Goal: Task Accomplishment & Management: Complete application form

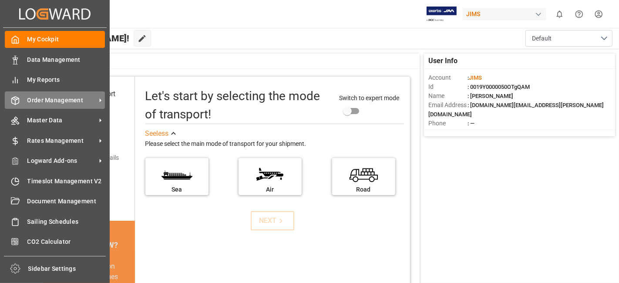
click at [61, 101] on span "Order Management" at bounding box center [61, 100] width 69 height 9
click at [62, 96] on span "Order Management" at bounding box center [61, 100] width 69 height 9
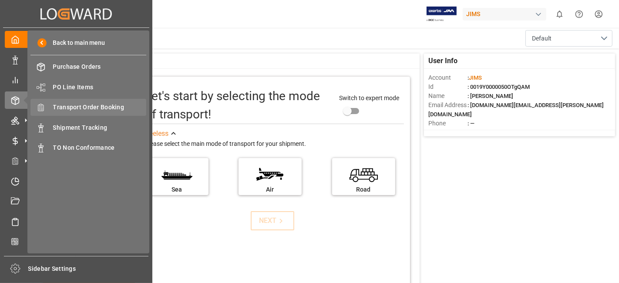
click at [97, 105] on span "Transport Order Booking" at bounding box center [100, 107] width 94 height 9
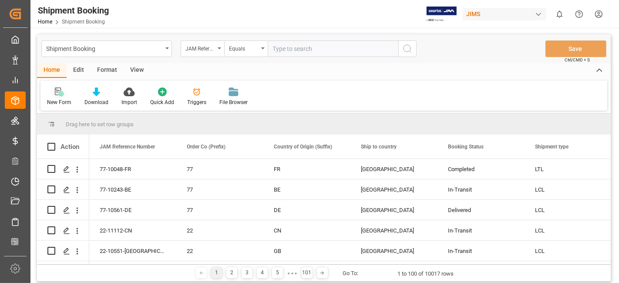
click at [62, 95] on icon at bounding box center [59, 92] width 9 height 9
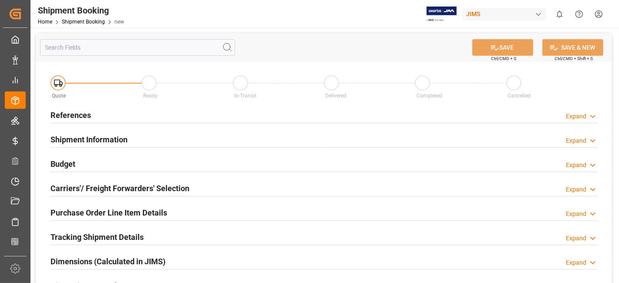
click at [420, 121] on div "References Expand" at bounding box center [324, 114] width 547 height 17
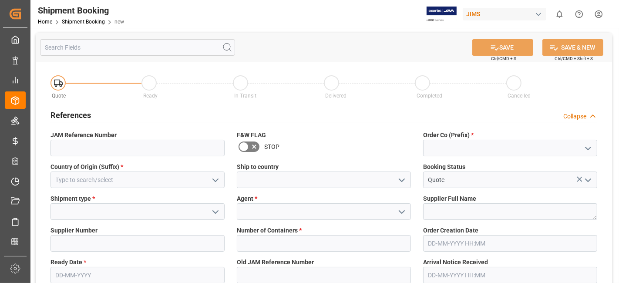
click at [587, 153] on icon "open menu" at bounding box center [588, 148] width 10 height 10
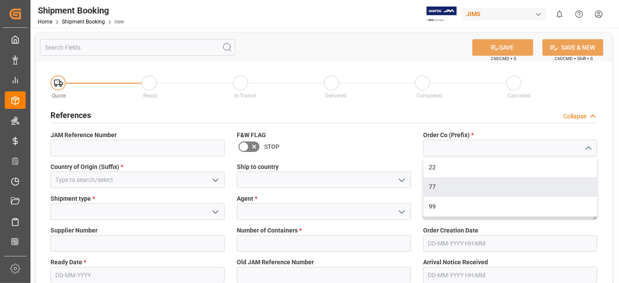
drag, startPoint x: 509, startPoint y: 185, endPoint x: 489, endPoint y: 186, distance: 19.2
click at [509, 185] on div "77" at bounding box center [510, 187] width 173 height 20
type input "77"
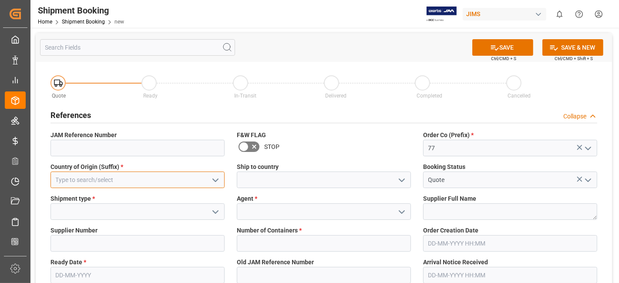
click at [172, 179] on input at bounding box center [138, 180] width 174 height 17
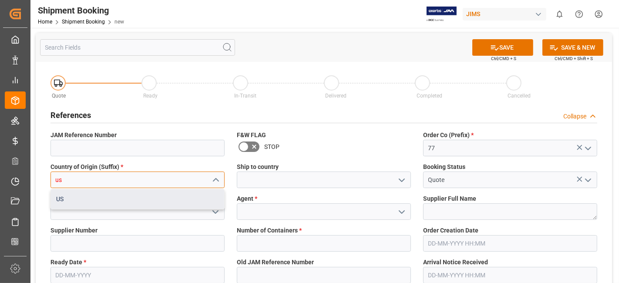
click at [172, 205] on div "US" at bounding box center [137, 199] width 173 height 20
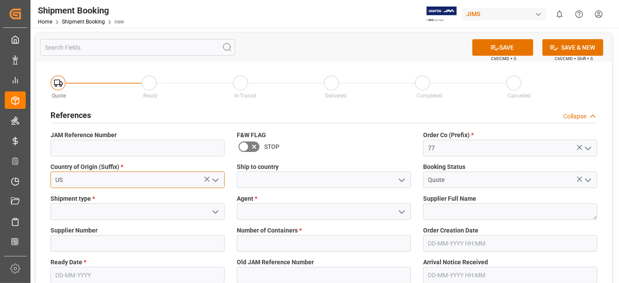
type input "US"
click at [402, 185] on icon "open menu" at bounding box center [402, 180] width 10 height 10
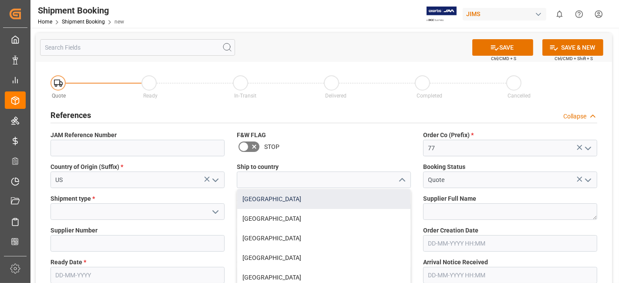
click at [385, 195] on div "[GEOGRAPHIC_DATA]" at bounding box center [323, 199] width 173 height 20
type input "[GEOGRAPHIC_DATA]"
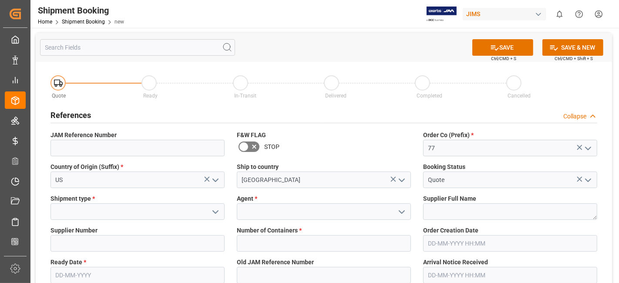
click at [210, 212] on button "open menu" at bounding box center [215, 211] width 13 height 13
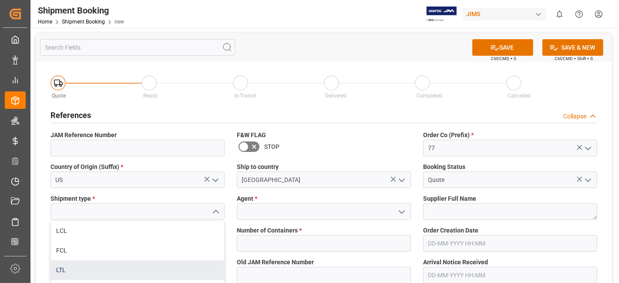
click at [148, 266] on div "LTL" at bounding box center [137, 270] width 173 height 20
type input "LTL"
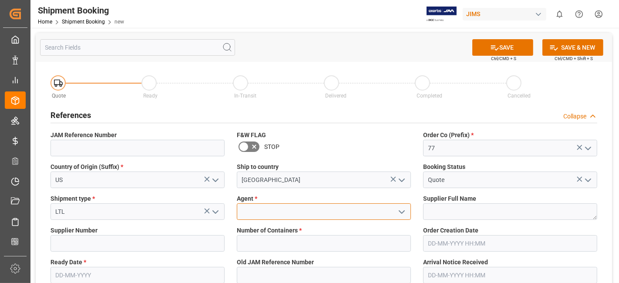
click at [271, 205] on input at bounding box center [324, 211] width 174 height 17
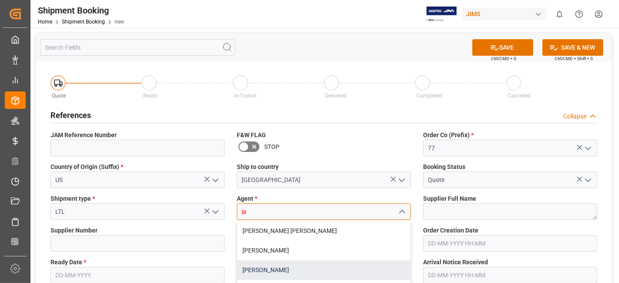
click at [295, 270] on div "[PERSON_NAME]" at bounding box center [323, 270] width 173 height 20
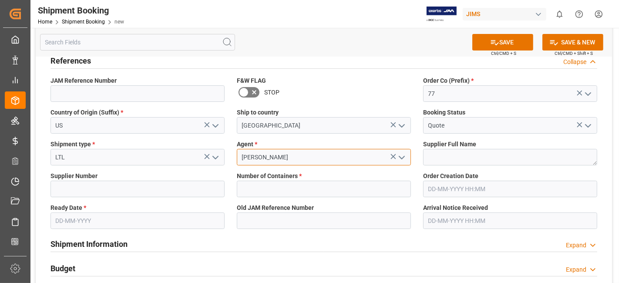
scroll to position [97, 0]
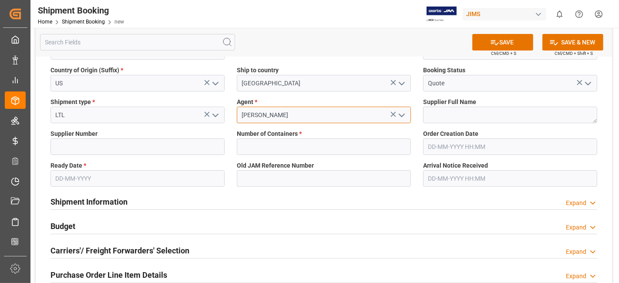
type input "[PERSON_NAME]"
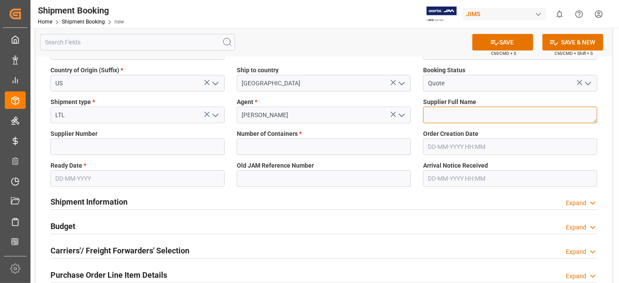
click at [439, 112] on textarea at bounding box center [510, 115] width 174 height 17
paste textarea "[PERSON_NAME] Professional, Inc."
type textarea "[PERSON_NAME] Professional, Inc."
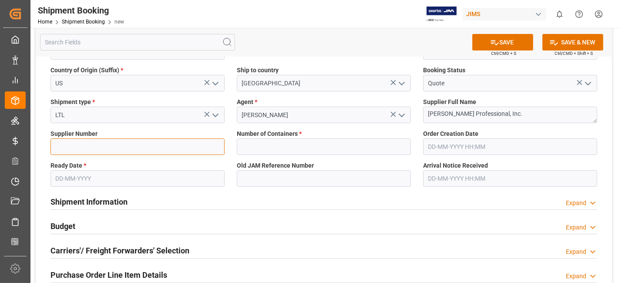
click at [60, 145] on input at bounding box center [138, 146] width 174 height 17
type input "1129"
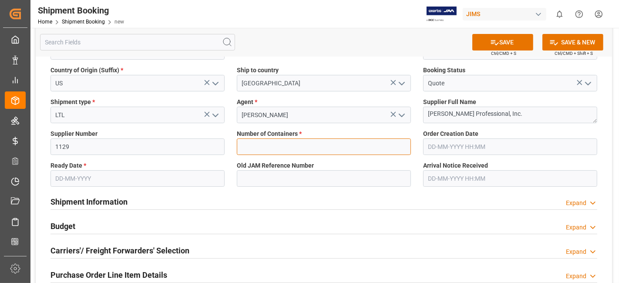
click at [330, 140] on input "text" at bounding box center [324, 146] width 174 height 17
type input "0"
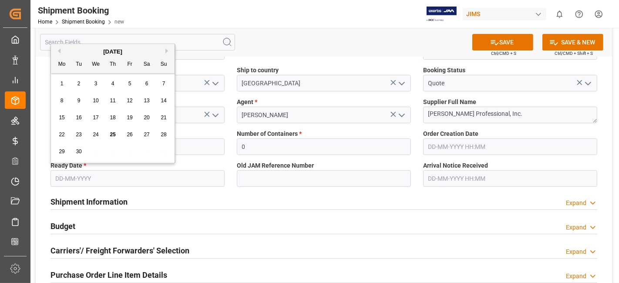
click at [73, 175] on input "text" at bounding box center [138, 178] width 174 height 17
click at [86, 123] on div "15 16 17 18 19 20 21" at bounding box center [113, 117] width 119 height 17
click at [169, 51] on button "Next Month" at bounding box center [167, 50] width 5 height 5
click at [114, 86] on span "2" at bounding box center [112, 84] width 3 height 6
type input "[DATE]"
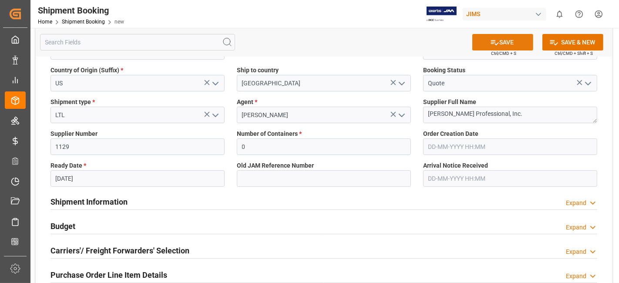
click at [500, 44] on button "SAVE" at bounding box center [502, 42] width 61 height 17
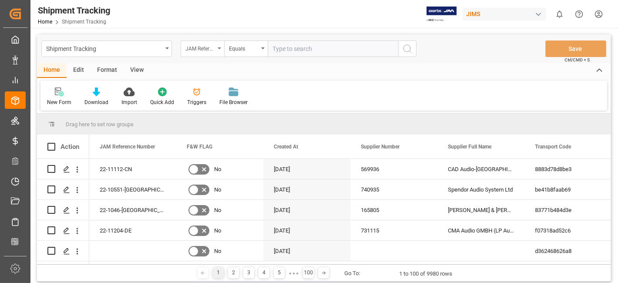
click at [222, 49] on div "JAM Reference Number" at bounding box center [203, 48] width 44 height 17
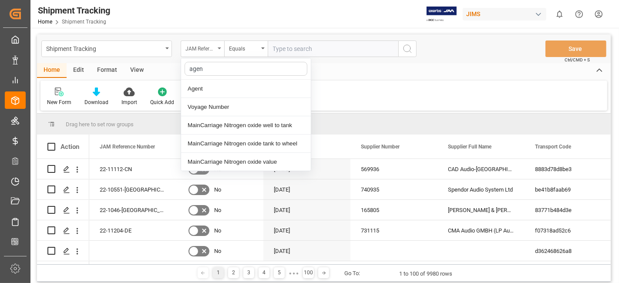
type input "agent"
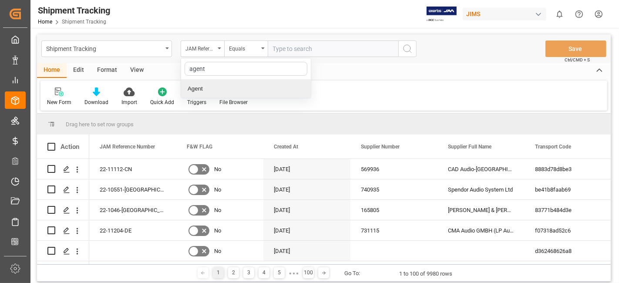
click at [220, 90] on div "Agent" at bounding box center [246, 89] width 130 height 18
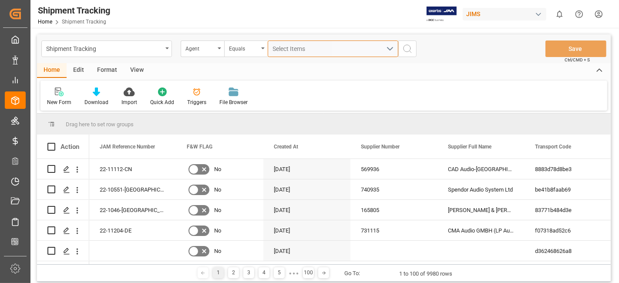
click at [298, 53] on div "Select Items" at bounding box center [329, 48] width 113 height 9
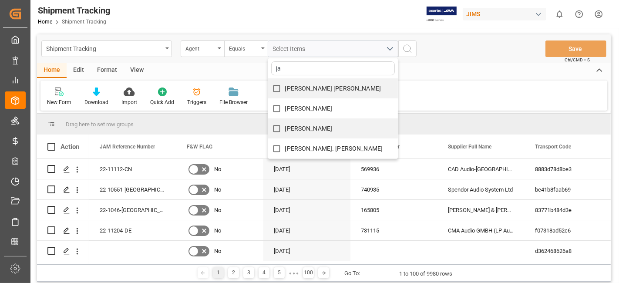
type input "ja"
click at [320, 130] on span "[PERSON_NAME]" at bounding box center [308, 128] width 47 height 7
click at [285, 130] on input "[PERSON_NAME]" at bounding box center [276, 128] width 17 height 17
checkbox input "true"
click at [408, 55] on button "search button" at bounding box center [407, 48] width 18 height 17
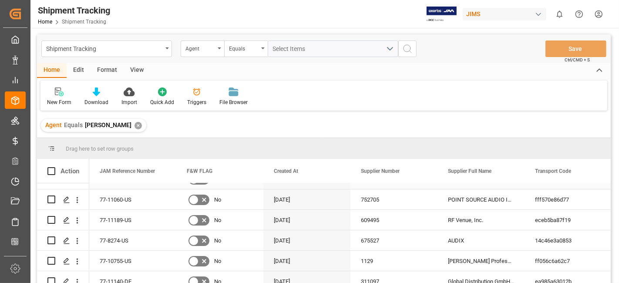
scroll to position [48, 0]
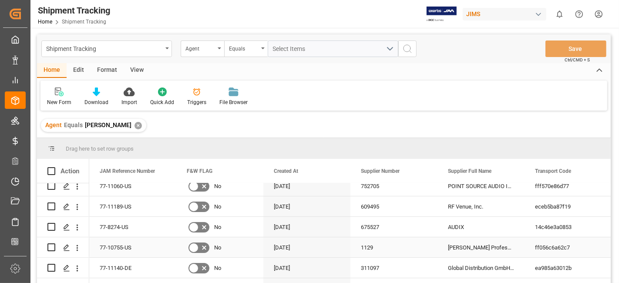
click at [472, 248] on div "[PERSON_NAME] Professional, Inc." at bounding box center [481, 247] width 87 height 20
click at [468, 249] on div "[PERSON_NAME] Professional, Inc." at bounding box center [481, 247] width 87 height 20
click at [482, 247] on div "[PERSON_NAME] Professional, Inc." at bounding box center [481, 247] width 87 height 20
click at [483, 244] on div "[PERSON_NAME] Professional, Inc." at bounding box center [481, 247] width 87 height 20
click at [478, 244] on div "[PERSON_NAME] Professional, Inc." at bounding box center [481, 247] width 87 height 20
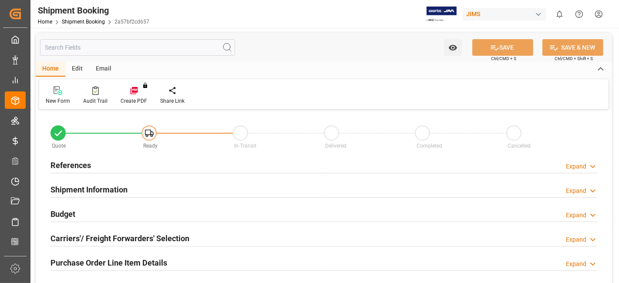
type input "0"
type input "[DATE]"
click at [102, 168] on div "References Expand" at bounding box center [324, 164] width 547 height 17
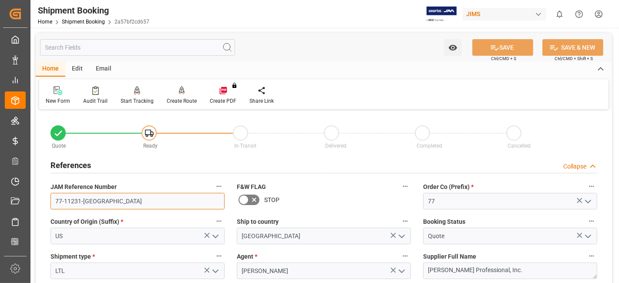
drag, startPoint x: 121, startPoint y: 206, endPoint x: 58, endPoint y: 205, distance: 63.6
click at [58, 205] on input "77-11231-[GEOGRAPHIC_DATA]" at bounding box center [138, 201] width 174 height 17
click at [125, 203] on input "77-11231-[GEOGRAPHIC_DATA]" at bounding box center [138, 201] width 174 height 17
drag, startPoint x: 97, startPoint y: 206, endPoint x: 55, endPoint y: 206, distance: 41.8
click at [55, 206] on input "77-11231-[GEOGRAPHIC_DATA]" at bounding box center [138, 201] width 174 height 17
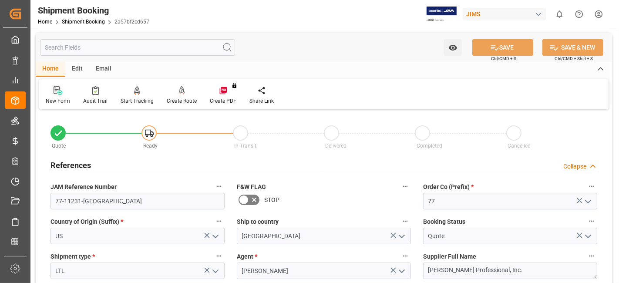
drag, startPoint x: 61, startPoint y: 100, endPoint x: 137, endPoint y: 7, distance: 120.1
click at [61, 100] on div "New Form" at bounding box center [58, 101] width 24 height 8
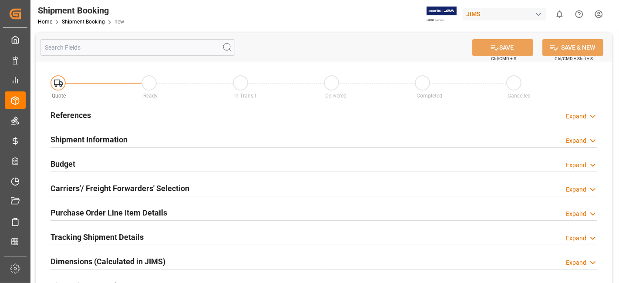
click at [108, 118] on div "References Expand" at bounding box center [324, 114] width 547 height 17
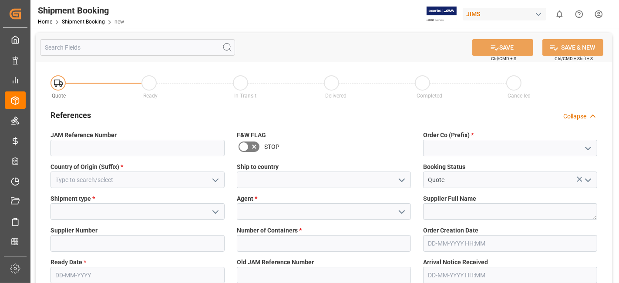
click at [590, 149] on icon "open menu" at bounding box center [588, 148] width 10 height 10
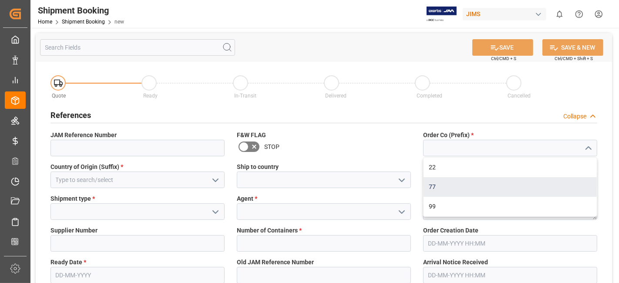
click at [526, 182] on div "77" at bounding box center [510, 187] width 173 height 20
type input "77"
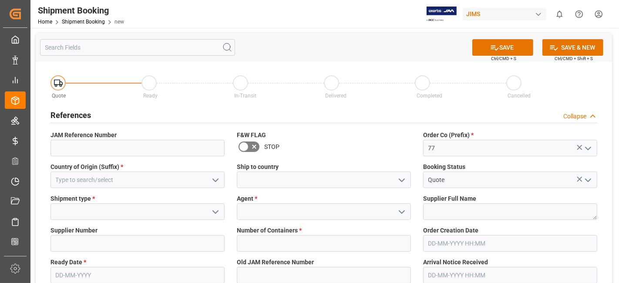
click at [214, 179] on polyline "open menu" at bounding box center [215, 180] width 5 height 3
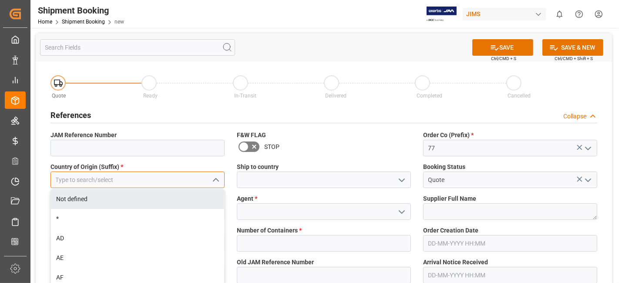
click at [154, 185] on input at bounding box center [138, 180] width 174 height 17
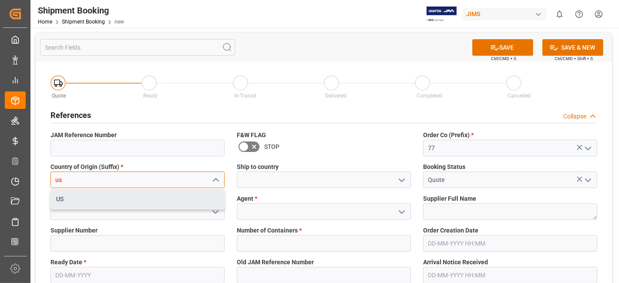
click at [139, 195] on div "US" at bounding box center [137, 199] width 173 height 20
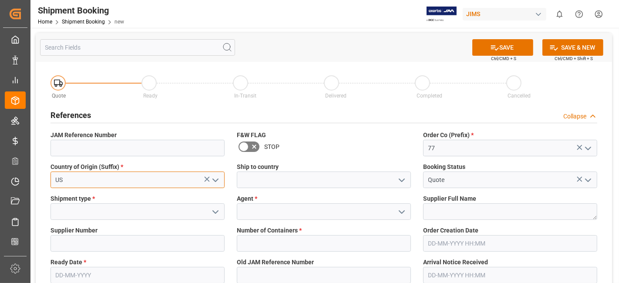
type input "US"
click at [403, 180] on icon "open menu" at bounding box center [402, 180] width 10 height 10
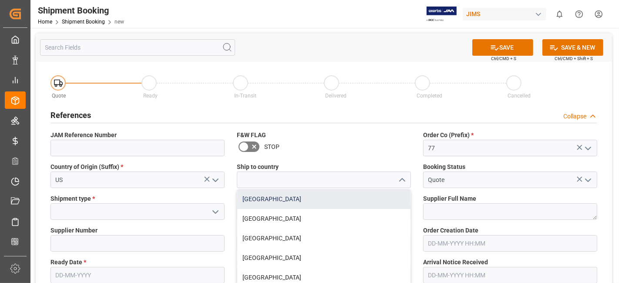
click at [371, 200] on div "[GEOGRAPHIC_DATA]" at bounding box center [323, 199] width 173 height 20
type input "[GEOGRAPHIC_DATA]"
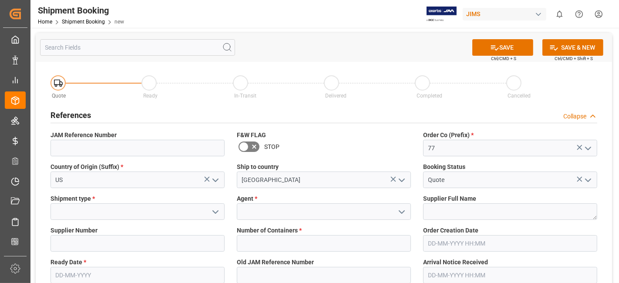
click at [215, 212] on polyline "open menu" at bounding box center [215, 212] width 5 height 3
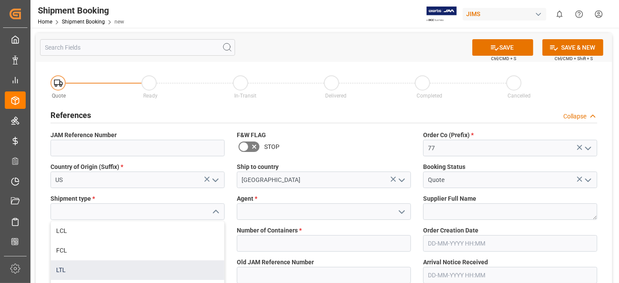
click at [162, 273] on div "LTL" at bounding box center [137, 270] width 173 height 20
type input "LTL"
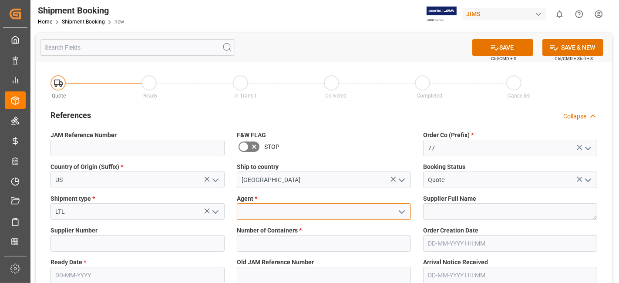
click at [279, 205] on input at bounding box center [324, 211] width 174 height 17
type input "k"
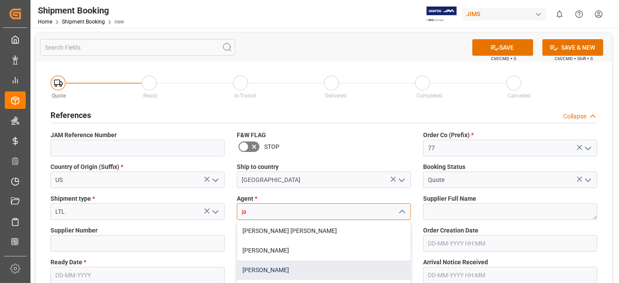
click at [276, 272] on div "[PERSON_NAME]" at bounding box center [323, 270] width 173 height 20
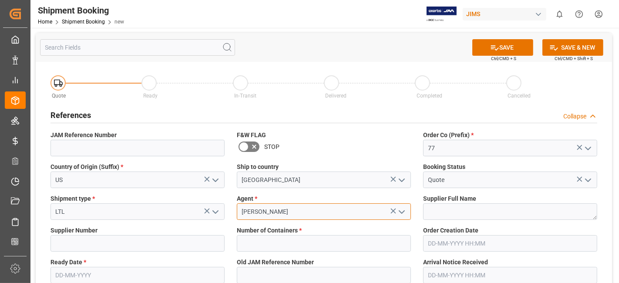
type input "[PERSON_NAME]"
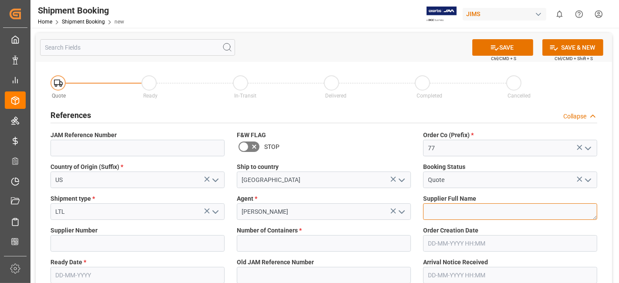
click at [454, 214] on textarea at bounding box center [510, 211] width 174 height 17
paste textarea "[PERSON_NAME] Professional, Inc."
type textarea "[PERSON_NAME] Professional, Inc."
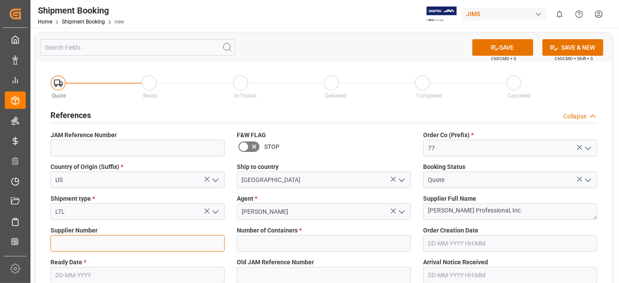
drag, startPoint x: 78, startPoint y: 243, endPoint x: 71, endPoint y: 246, distance: 7.3
click at [78, 243] on input at bounding box center [138, 243] width 174 height 17
type input "1129"
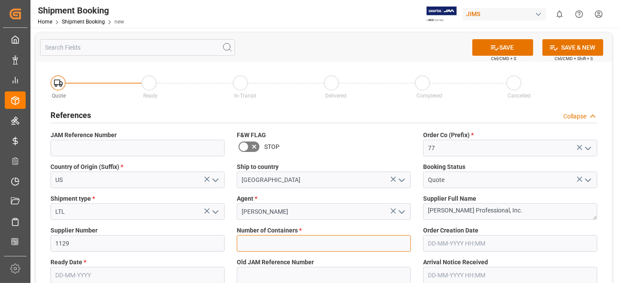
click at [300, 246] on input "text" at bounding box center [324, 243] width 174 height 17
type input "0"
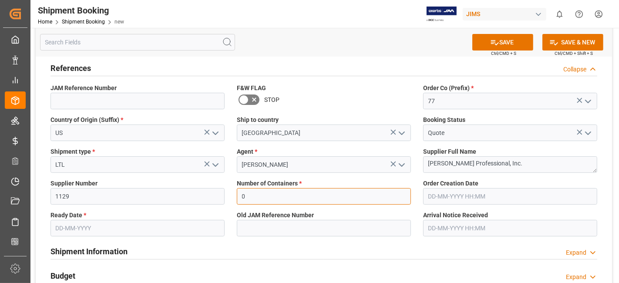
scroll to position [48, 0]
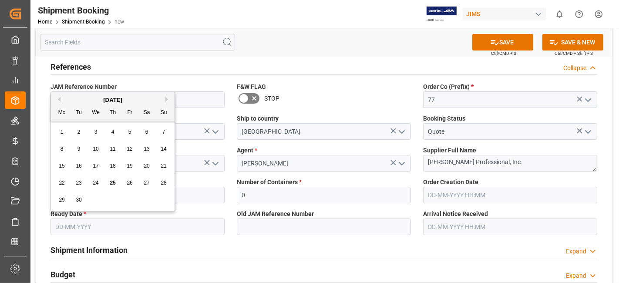
click at [74, 219] on input "text" at bounding box center [138, 227] width 174 height 17
click at [86, 139] on div "1 2 3 4 5 6 7" at bounding box center [113, 132] width 119 height 17
click at [168, 100] on button "Next Month" at bounding box center [167, 99] width 5 height 5
click at [113, 130] on span "2" at bounding box center [112, 132] width 3 height 6
type input "[DATE]"
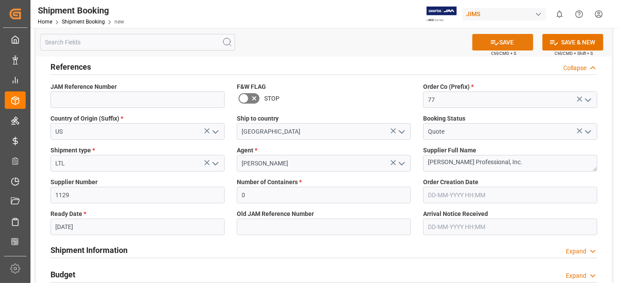
click at [490, 44] on icon at bounding box center [494, 42] width 9 height 9
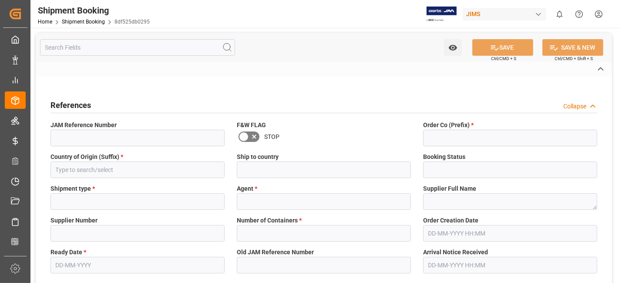
type input "77-11232-US"
type input "77"
type input "US"
type input "[GEOGRAPHIC_DATA]"
type input "Quote"
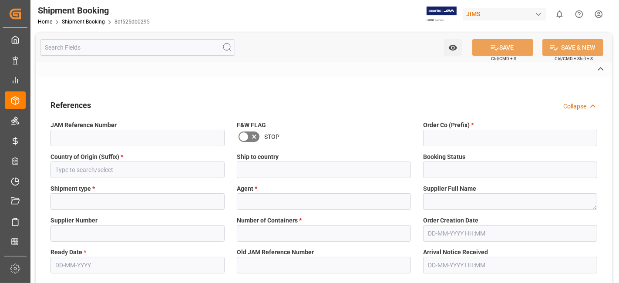
type input "LTL"
type input "[PERSON_NAME]"
type textarea "[PERSON_NAME] Professional, Inc."
type input "1129"
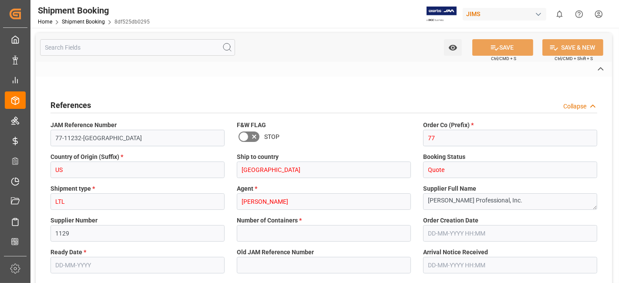
type input "0"
type input "[DATE]"
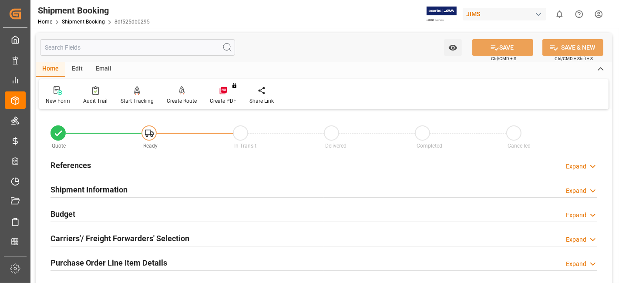
click at [89, 166] on h2 "References" at bounding box center [71, 165] width 40 height 12
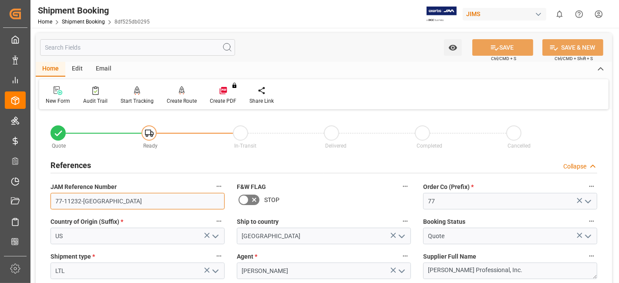
drag, startPoint x: 108, startPoint y: 207, endPoint x: 29, endPoint y: 206, distance: 78.8
click at [30, 207] on div "Created by potrace 1.15, written by Peter Selinger 2001-2017 Created by potrace…" at bounding box center [309, 141] width 619 height 283
click at [57, 95] on div "New Form" at bounding box center [57, 95] width 37 height 19
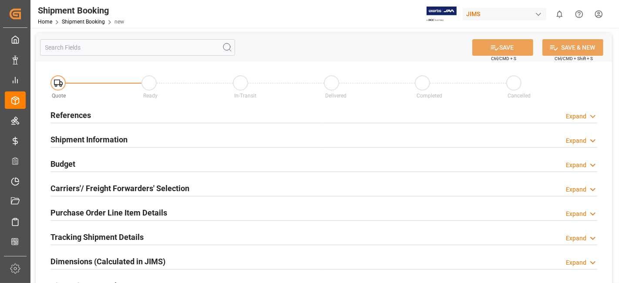
click at [68, 110] on h2 "References" at bounding box center [71, 115] width 40 height 12
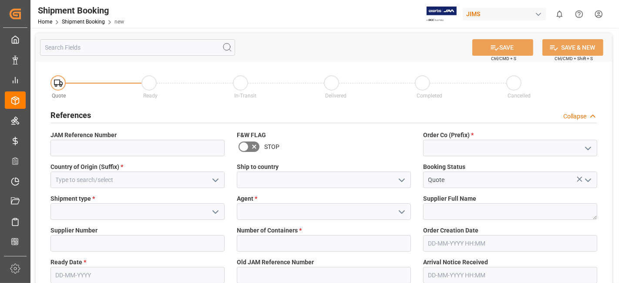
click at [585, 146] on icon "open menu" at bounding box center [588, 148] width 10 height 10
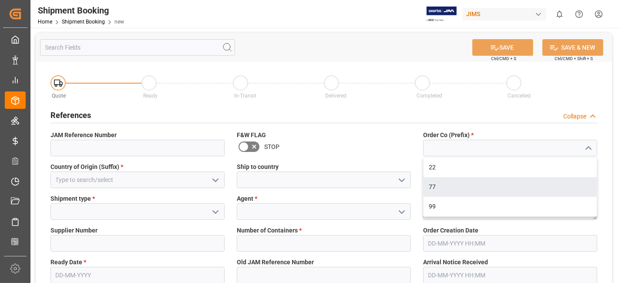
click at [553, 187] on div "77" at bounding box center [510, 187] width 173 height 20
type input "77"
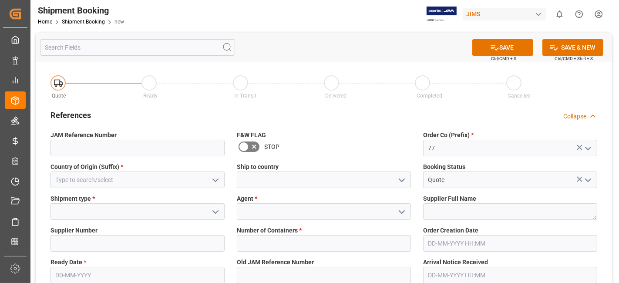
click at [215, 181] on polyline "open menu" at bounding box center [215, 180] width 5 height 3
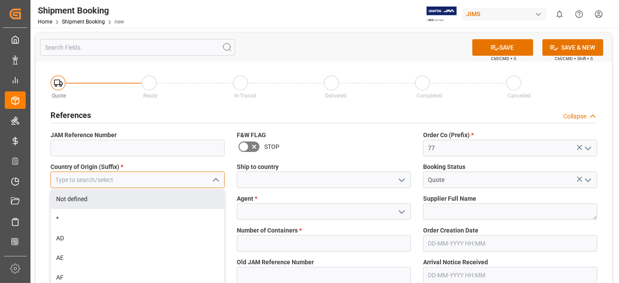
click at [154, 179] on input at bounding box center [138, 180] width 174 height 17
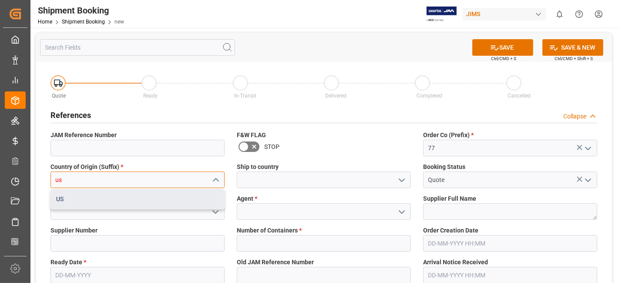
click at [148, 197] on div "US" at bounding box center [137, 199] width 173 height 20
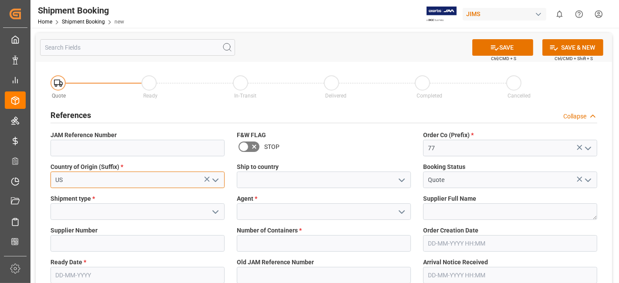
type input "US"
click at [396, 178] on button "open menu" at bounding box center [401, 179] width 13 height 13
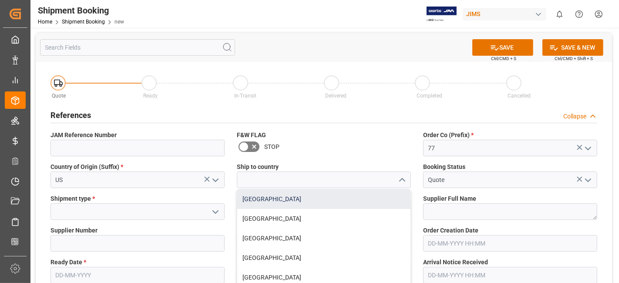
click at [387, 203] on div "[GEOGRAPHIC_DATA]" at bounding box center [323, 199] width 173 height 20
type input "[GEOGRAPHIC_DATA]"
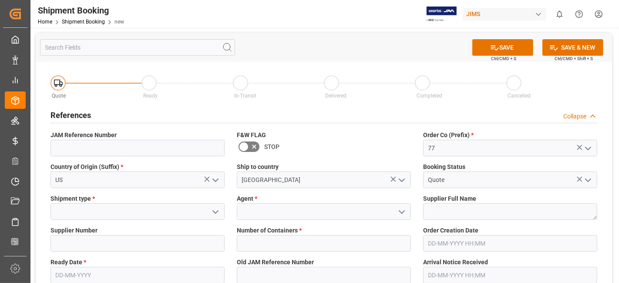
click at [219, 212] on icon "open menu" at bounding box center [215, 212] width 10 height 10
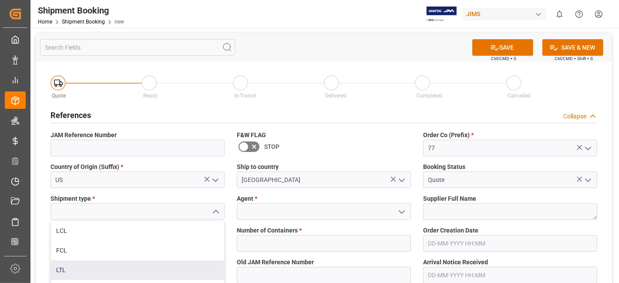
click at [172, 266] on div "LTL" at bounding box center [137, 270] width 173 height 20
type input "LTL"
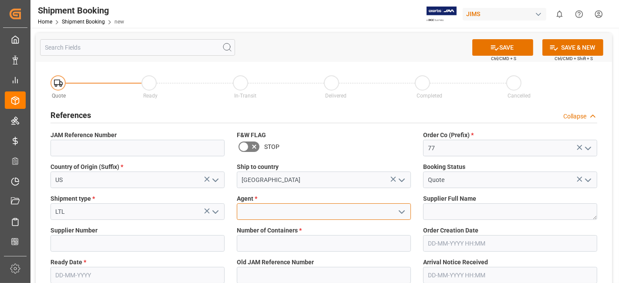
click at [315, 210] on input at bounding box center [324, 211] width 174 height 17
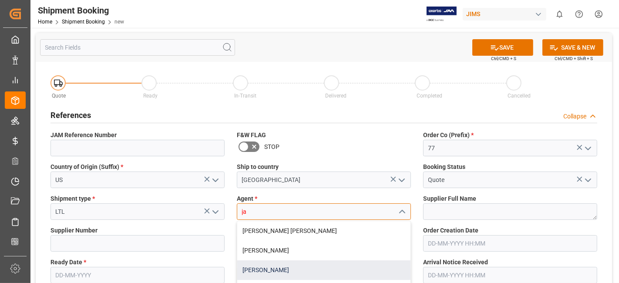
click at [303, 266] on div "[PERSON_NAME]" at bounding box center [323, 270] width 173 height 20
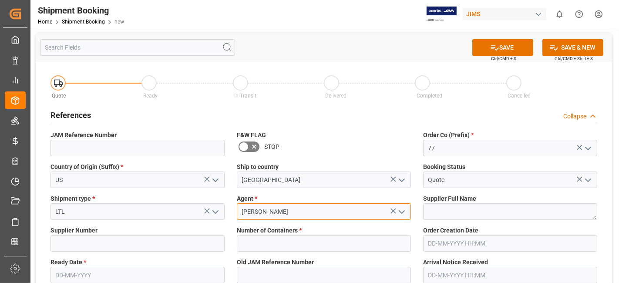
type input "[PERSON_NAME]"
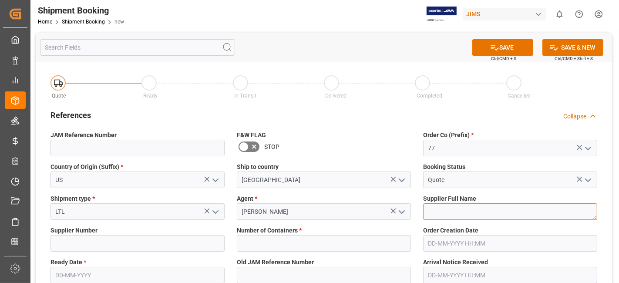
click at [439, 209] on textarea at bounding box center [510, 211] width 174 height 17
paste textarea "77-11232-US"
type textarea "77-11232-US"
click at [434, 211] on textarea "77-11232-US" at bounding box center [510, 211] width 174 height 17
paste textarea "[PERSON_NAME] Professional, Inc."
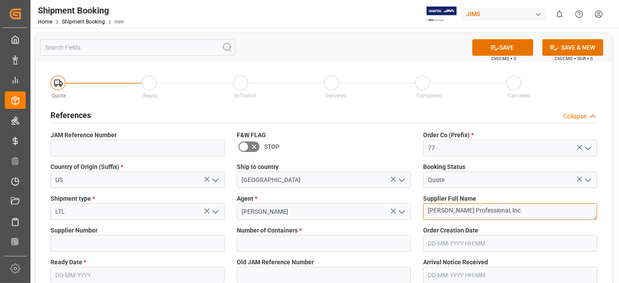
type textarea "[PERSON_NAME] Professional, Inc."
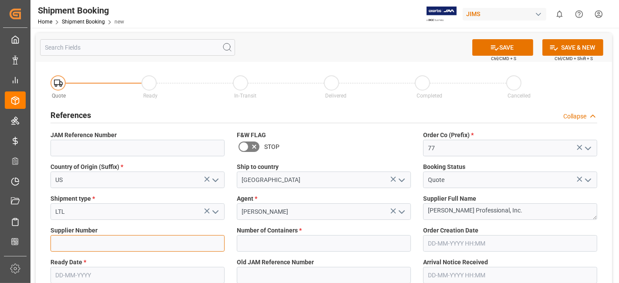
click at [103, 239] on input at bounding box center [138, 243] width 174 height 17
type input "1129"
click at [291, 234] on span "Number of Containers *" at bounding box center [269, 230] width 65 height 9
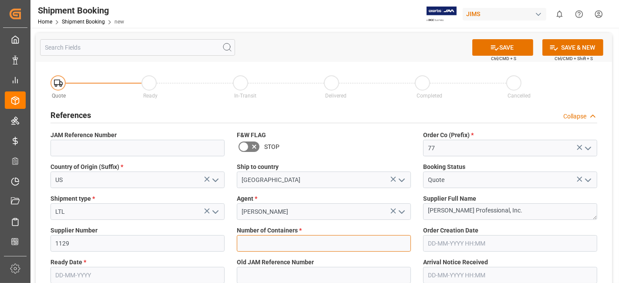
click at [288, 237] on input "text" at bounding box center [324, 243] width 174 height 17
type input "0"
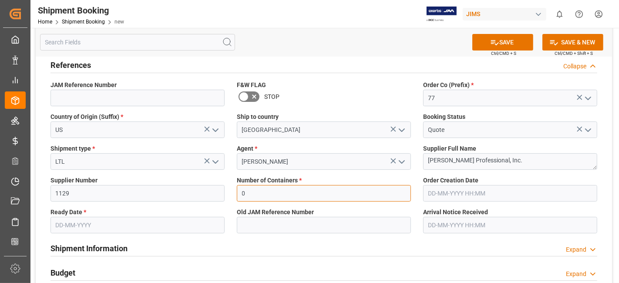
scroll to position [97, 0]
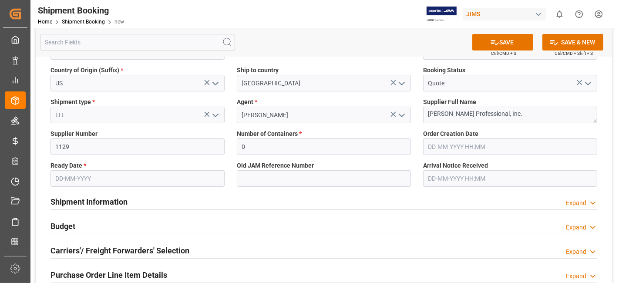
click at [81, 180] on input "text" at bounding box center [138, 178] width 174 height 17
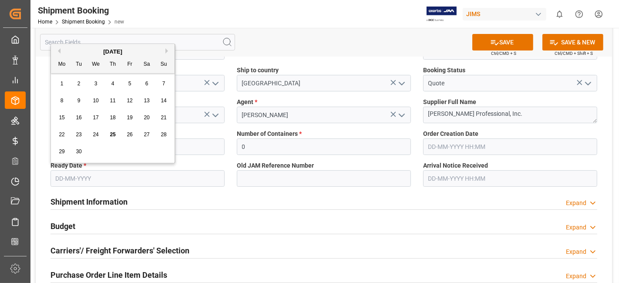
click at [88, 93] on div "8 9 10 11 12 13 14" at bounding box center [113, 100] width 119 height 17
click at [166, 48] on button "Next Month" at bounding box center [167, 50] width 5 height 5
click at [114, 81] on div "2" at bounding box center [113, 84] width 11 height 10
type input "[DATE]"
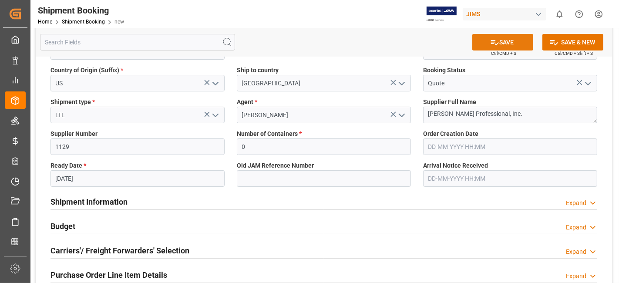
click at [493, 40] on icon at bounding box center [494, 42] width 9 height 9
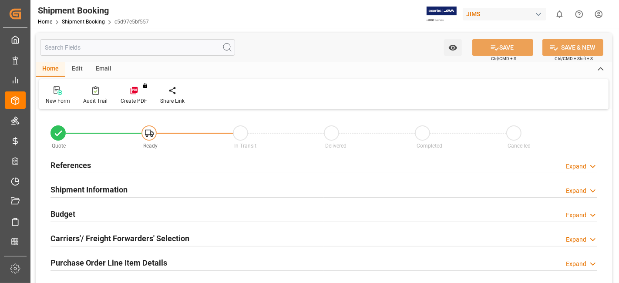
type input "0"
type input "[DATE]"
click at [105, 167] on div "References Expand" at bounding box center [324, 164] width 547 height 17
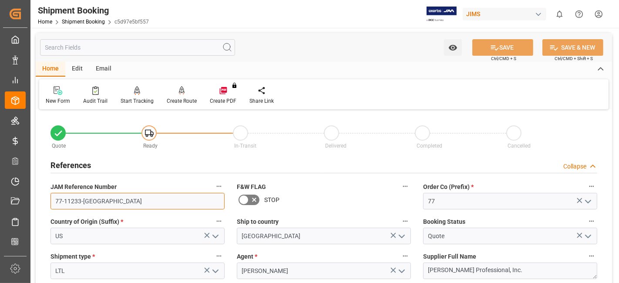
drag, startPoint x: 60, startPoint y: 205, endPoint x: 74, endPoint y: 191, distance: 20.3
click at [59, 93] on icon at bounding box center [58, 90] width 9 height 9
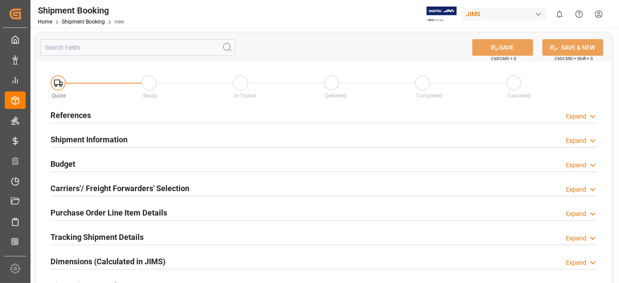
click at [127, 116] on div "References Expand" at bounding box center [324, 114] width 547 height 17
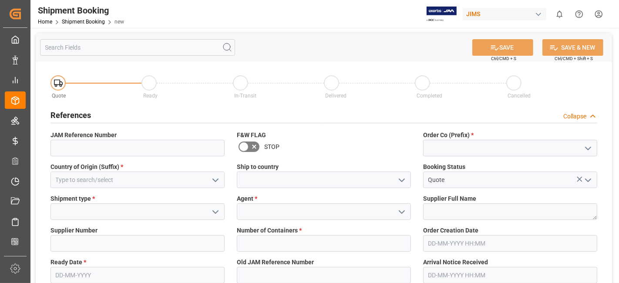
click at [593, 147] on icon "open menu" at bounding box center [588, 148] width 10 height 10
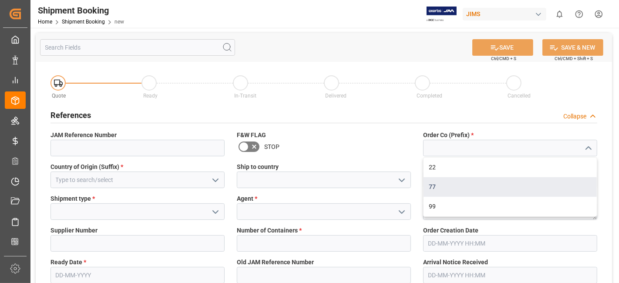
click at [535, 184] on div "77" at bounding box center [510, 187] width 173 height 20
type input "77"
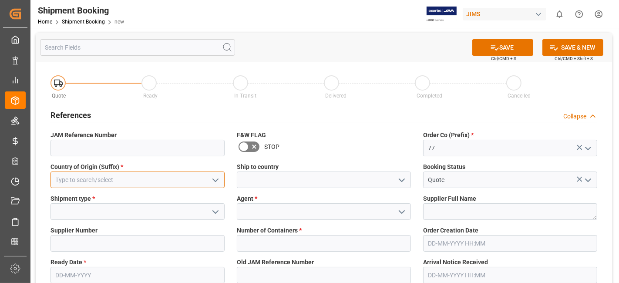
click at [131, 178] on input at bounding box center [138, 180] width 174 height 17
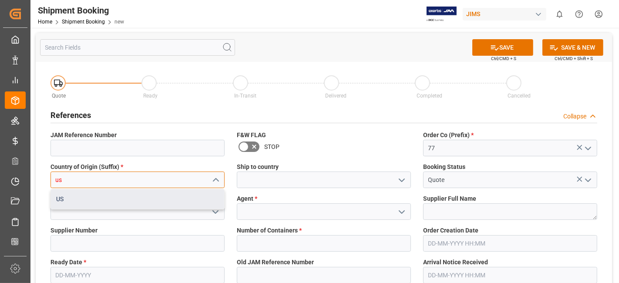
click at [144, 197] on div "US" at bounding box center [137, 199] width 173 height 20
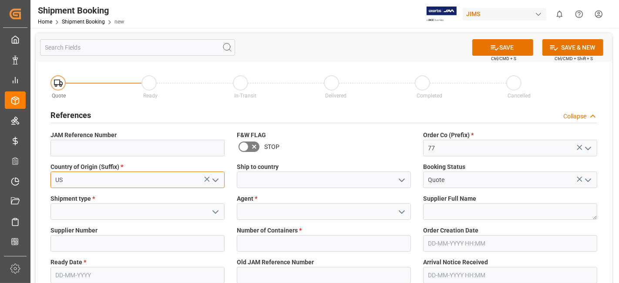
type input "US"
click at [401, 179] on icon "open menu" at bounding box center [402, 180] width 10 height 10
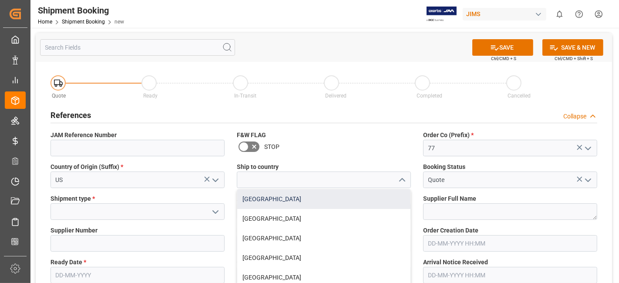
click at [387, 197] on div "[GEOGRAPHIC_DATA]" at bounding box center [323, 199] width 173 height 20
type input "[GEOGRAPHIC_DATA]"
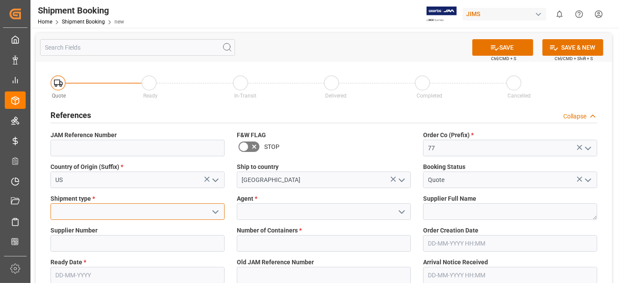
click at [221, 212] on input at bounding box center [138, 211] width 174 height 17
click at [218, 212] on icon "open menu" at bounding box center [215, 212] width 10 height 10
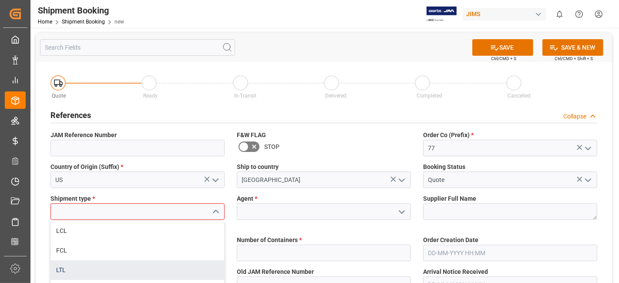
click at [170, 261] on div "LTL" at bounding box center [137, 270] width 173 height 20
type input "LTL"
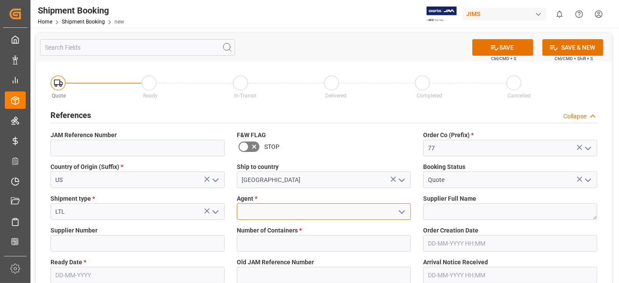
click at [255, 208] on input at bounding box center [324, 211] width 174 height 17
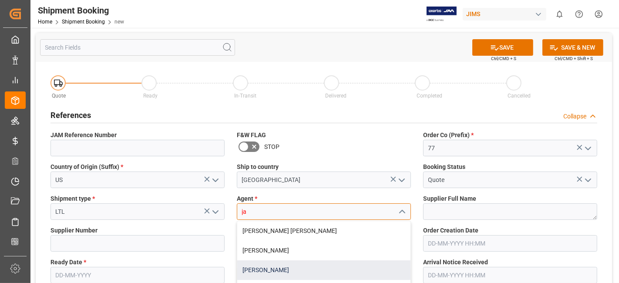
click at [275, 266] on div "[PERSON_NAME]" at bounding box center [323, 270] width 173 height 20
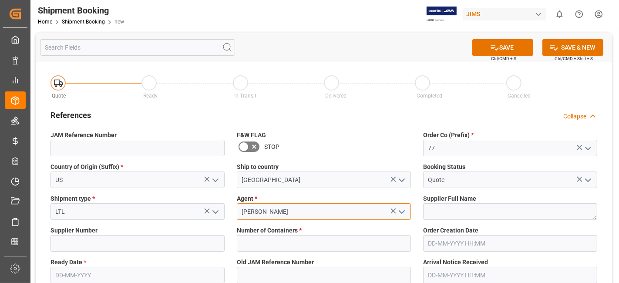
type input "[PERSON_NAME]"
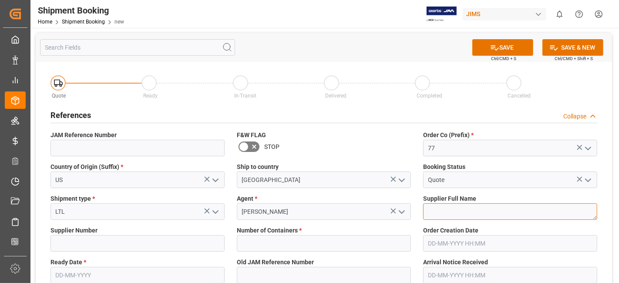
click at [444, 209] on textarea at bounding box center [510, 211] width 174 height 17
paste textarea "[PERSON_NAME] Professional, Inc."
type textarea "[PERSON_NAME] Professional, Inc."
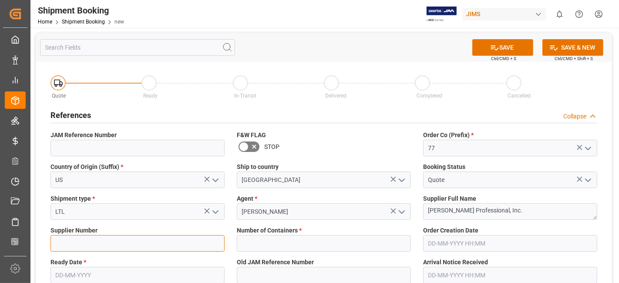
drag, startPoint x: 70, startPoint y: 246, endPoint x: 61, endPoint y: 246, distance: 8.7
click at [70, 246] on input at bounding box center [138, 243] width 174 height 17
type input "1129"
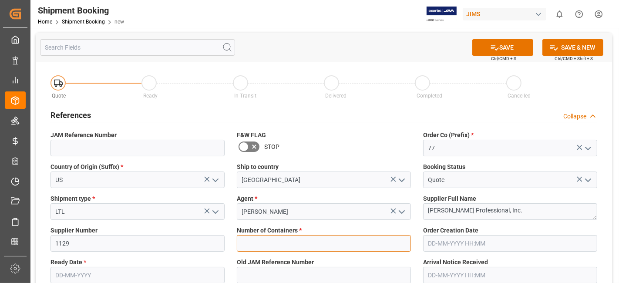
click at [290, 244] on input "text" at bounding box center [324, 243] width 174 height 17
type input "0"
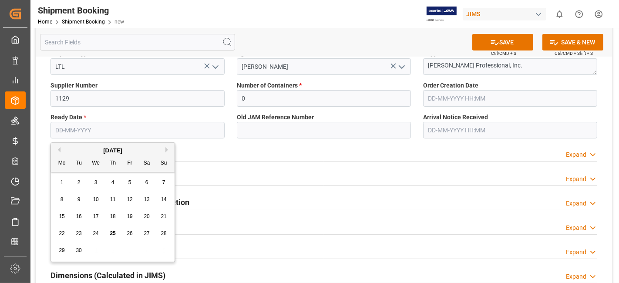
click at [80, 134] on input "text" at bounding box center [138, 130] width 174 height 17
click at [78, 148] on div "September 2025" at bounding box center [113, 150] width 124 height 9
click at [170, 152] on div "September 2025" at bounding box center [113, 150] width 124 height 9
click at [167, 151] on button "Next Month" at bounding box center [167, 149] width 5 height 5
click at [114, 178] on div "2" at bounding box center [113, 183] width 11 height 10
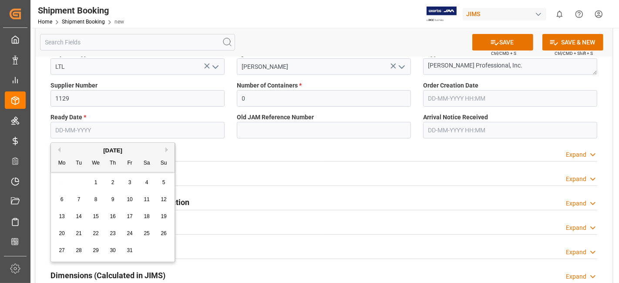
type input "[DATE]"
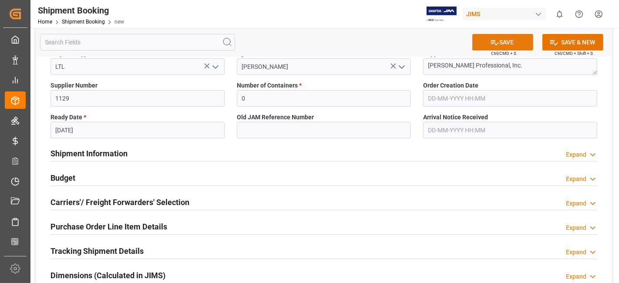
click at [498, 40] on button "SAVE" at bounding box center [502, 42] width 61 height 17
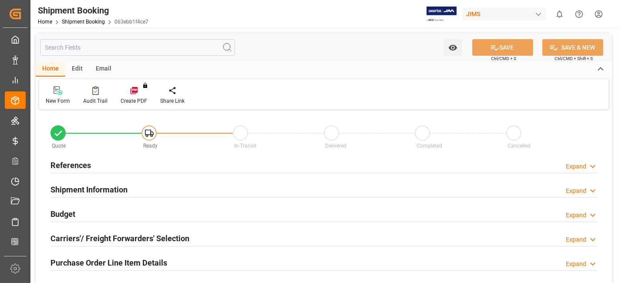
type input "0"
type input "[DATE]"
click at [85, 162] on h2 "References" at bounding box center [71, 165] width 40 height 12
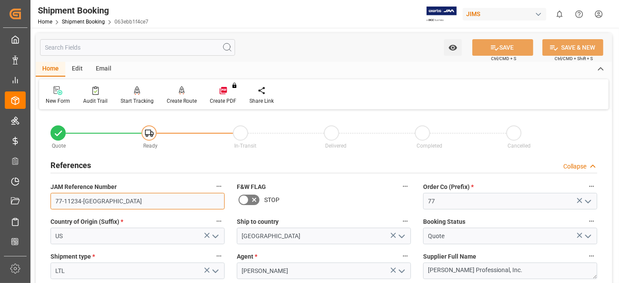
drag, startPoint x: 138, startPoint y: 202, endPoint x: 48, endPoint y: 202, distance: 89.7
click at [48, 202] on div "JAM Reference Number 77-11234-US" at bounding box center [137, 195] width 186 height 35
click at [61, 90] on icon at bounding box center [58, 90] width 9 height 9
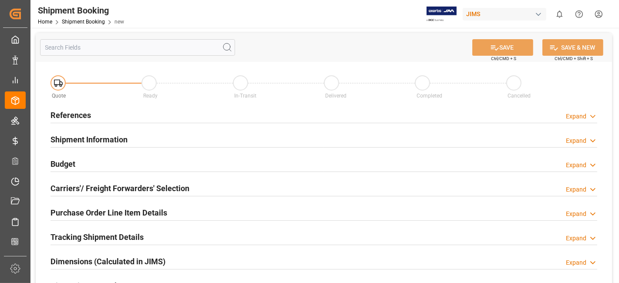
click at [138, 111] on div "References Expand" at bounding box center [324, 114] width 547 height 17
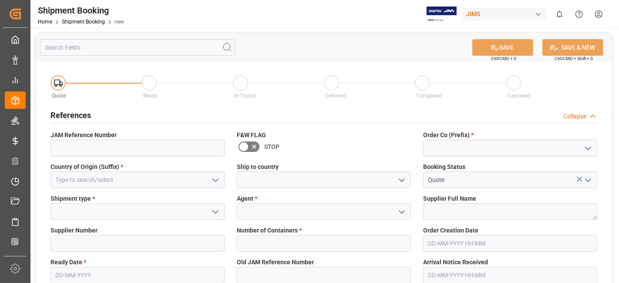
click at [587, 151] on icon "open menu" at bounding box center [588, 148] width 10 height 10
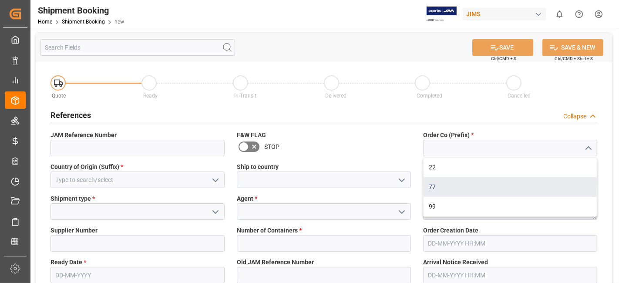
click at [559, 185] on div "77" at bounding box center [510, 187] width 173 height 20
type input "77"
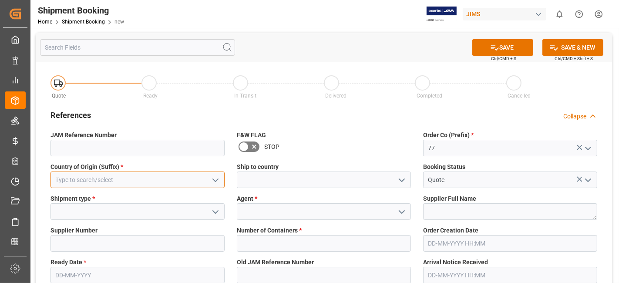
click at [138, 175] on input at bounding box center [138, 180] width 174 height 17
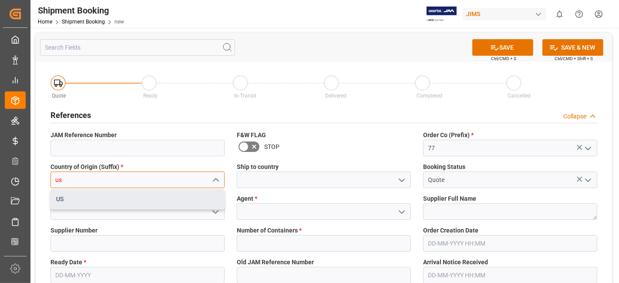
click at [140, 194] on div "US" at bounding box center [137, 199] width 173 height 20
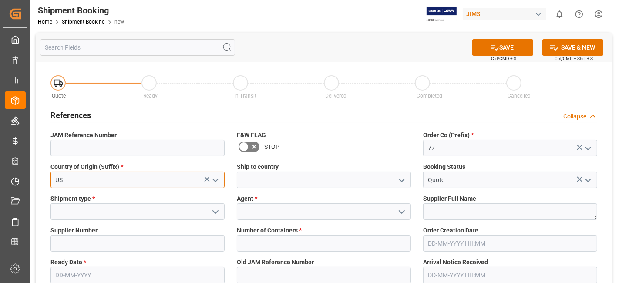
type input "US"
click at [397, 178] on icon "open menu" at bounding box center [402, 180] width 10 height 10
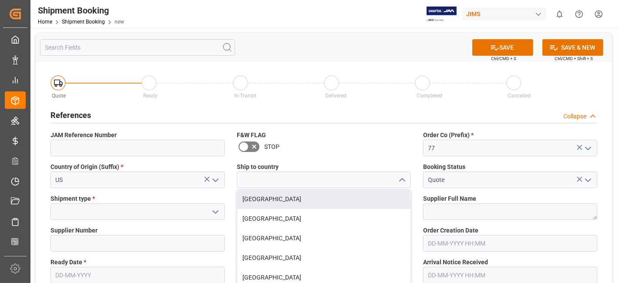
click at [384, 195] on div "[GEOGRAPHIC_DATA]" at bounding box center [323, 199] width 173 height 20
type input "[GEOGRAPHIC_DATA]"
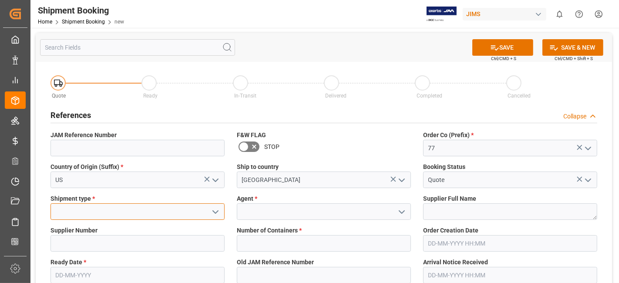
click at [143, 219] on input at bounding box center [138, 211] width 174 height 17
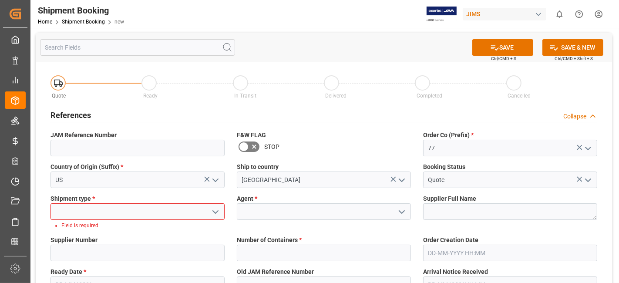
click at [215, 216] on icon "open menu" at bounding box center [215, 212] width 10 height 10
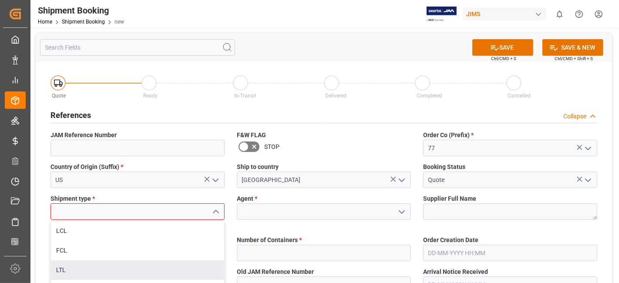
click at [175, 266] on div "LTL" at bounding box center [137, 270] width 173 height 20
type input "LTL"
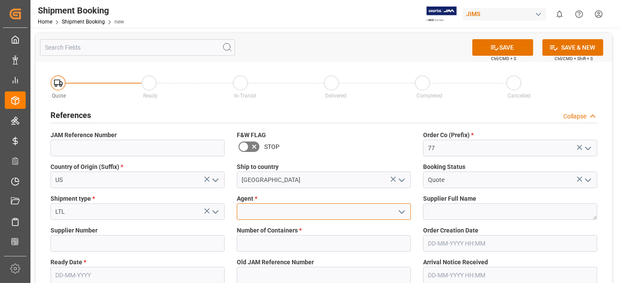
click at [320, 209] on input at bounding box center [324, 211] width 174 height 17
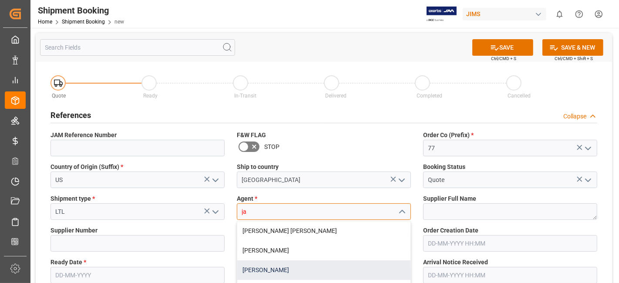
click at [287, 274] on div "[PERSON_NAME]" at bounding box center [323, 270] width 173 height 20
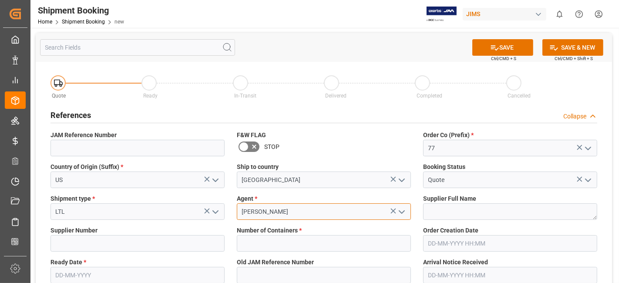
type input "[PERSON_NAME]"
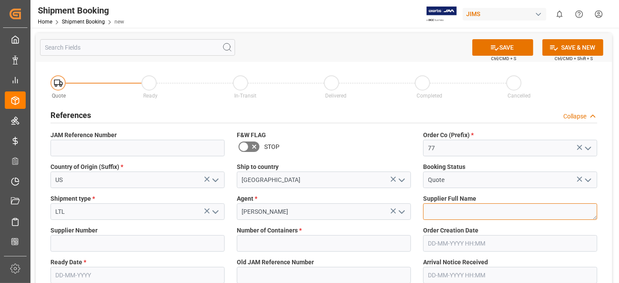
click at [462, 206] on textarea at bounding box center [510, 211] width 174 height 17
paste textarea "[PERSON_NAME] Professional, Inc."
type textarea "[PERSON_NAME] Professional, Inc."
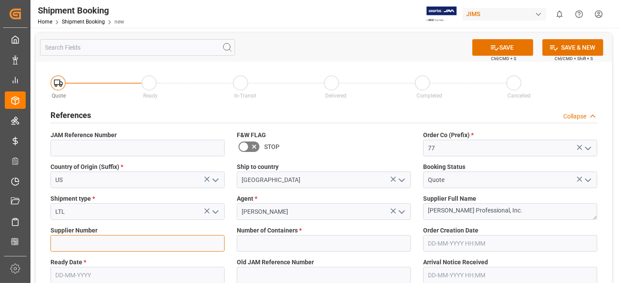
click at [81, 248] on input at bounding box center [138, 243] width 174 height 17
type input "1129"
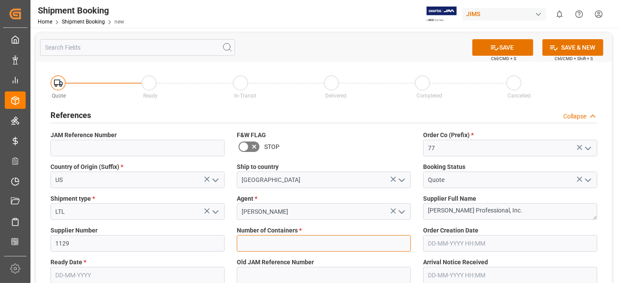
click at [266, 243] on input "text" at bounding box center [324, 243] width 174 height 17
type input "0"
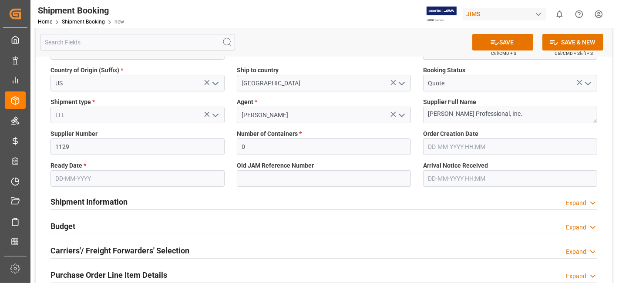
click at [72, 174] on input "text" at bounding box center [138, 178] width 174 height 17
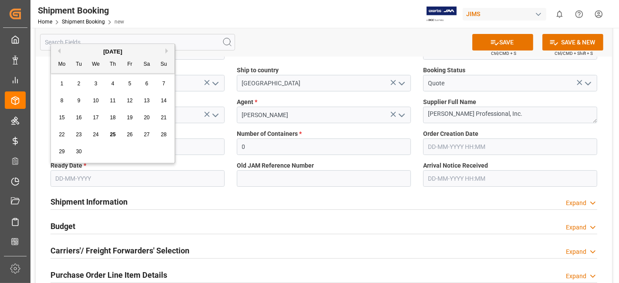
click at [86, 84] on div "1 2 3 4 5 6 7" at bounding box center [113, 83] width 119 height 17
click at [167, 49] on button "Next Month" at bounding box center [167, 50] width 5 height 5
click at [112, 83] on span "2" at bounding box center [112, 84] width 3 height 6
type input "[DATE]"
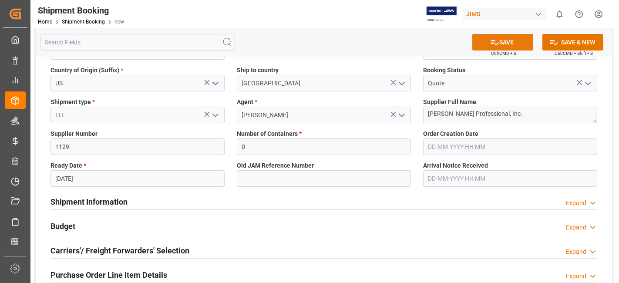
click at [506, 39] on button "SAVE" at bounding box center [502, 42] width 61 height 17
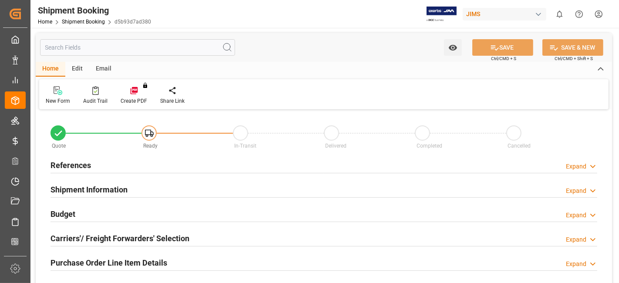
type input "0"
type input "[DATE]"
click at [93, 168] on div "References Expand" at bounding box center [324, 164] width 547 height 17
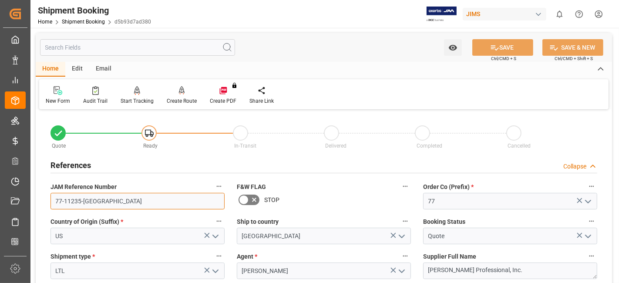
drag, startPoint x: 89, startPoint y: 203, endPoint x: 36, endPoint y: 203, distance: 53.1
